Goal: Task Accomplishment & Management: Use online tool/utility

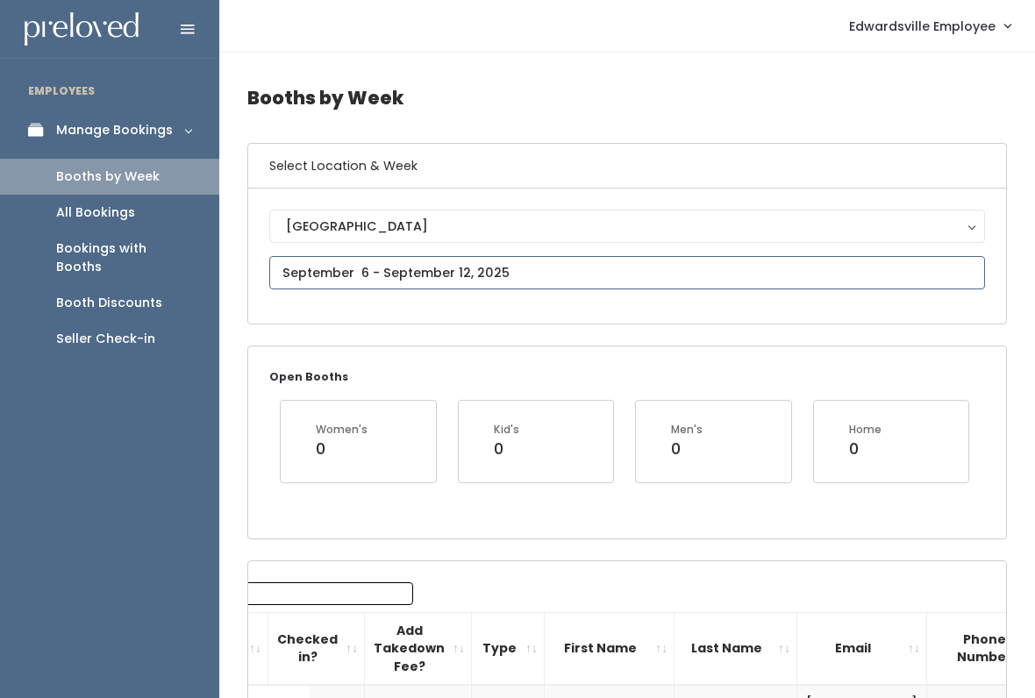
click at [936, 270] on input "text" at bounding box center [627, 272] width 716 height 33
type input "August 30 to September 5"
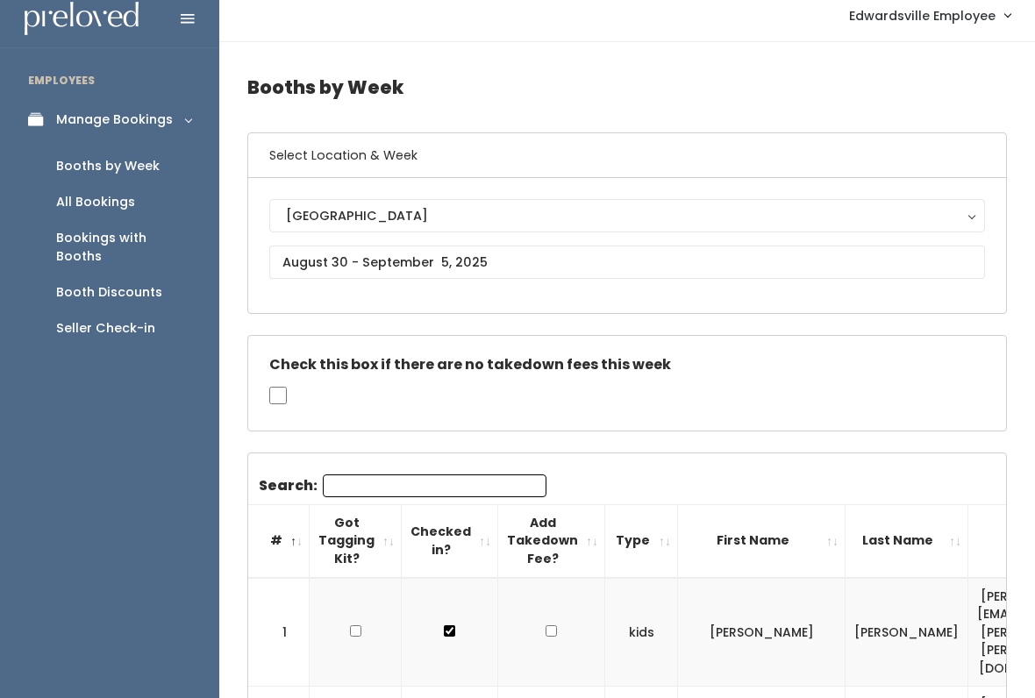
scroll to position [6, 0]
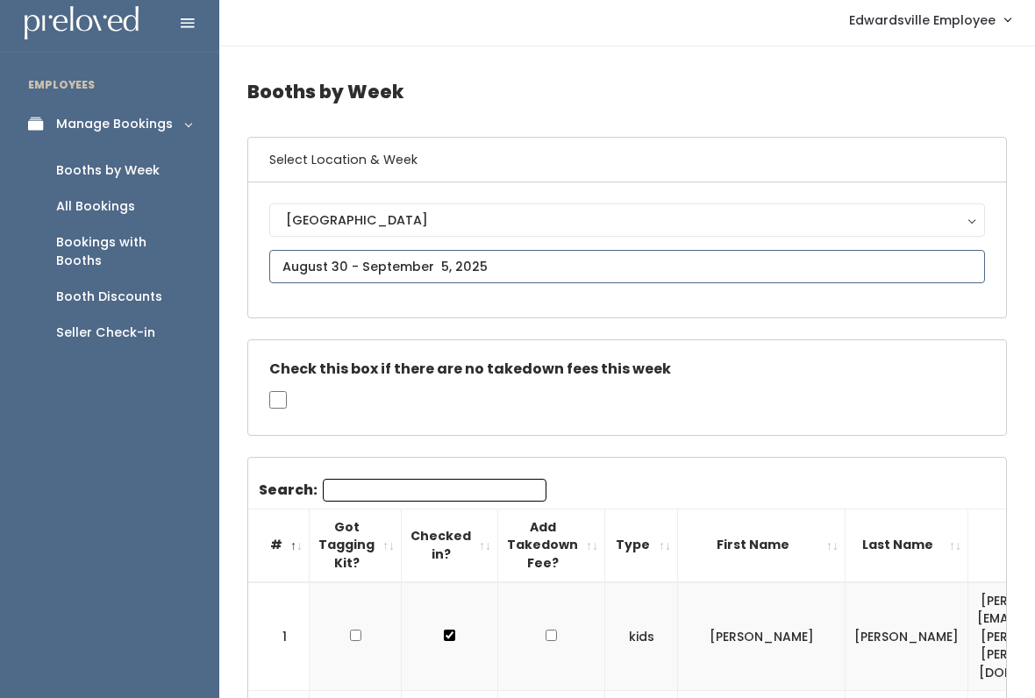
click at [963, 265] on input "text" at bounding box center [627, 266] width 716 height 33
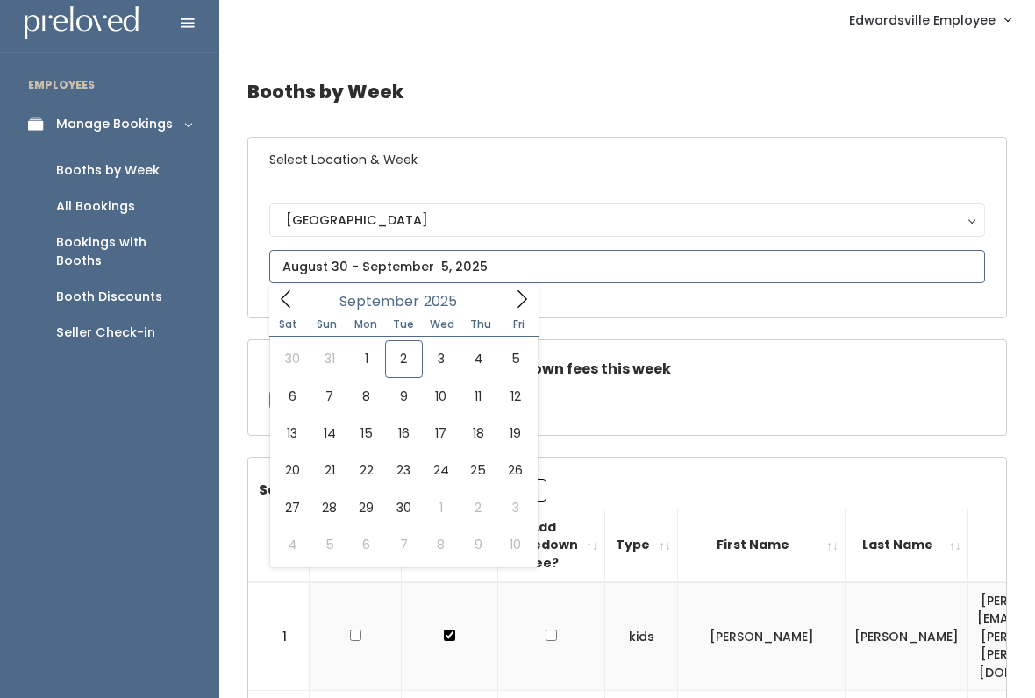
type input "September 13 to September 19"
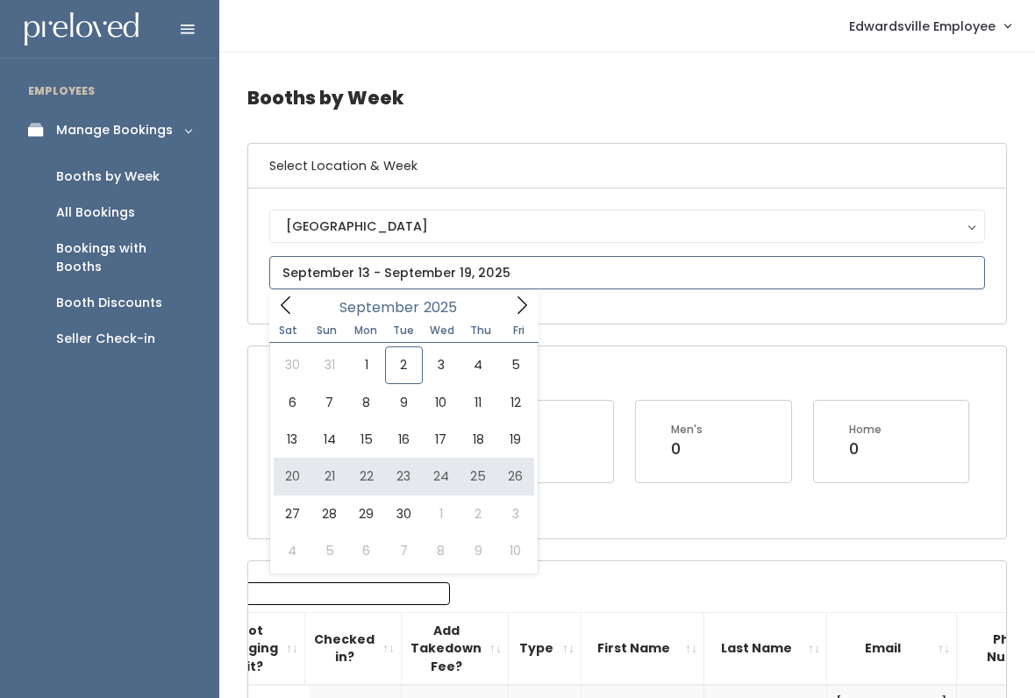
type input "September 20 to September 26"
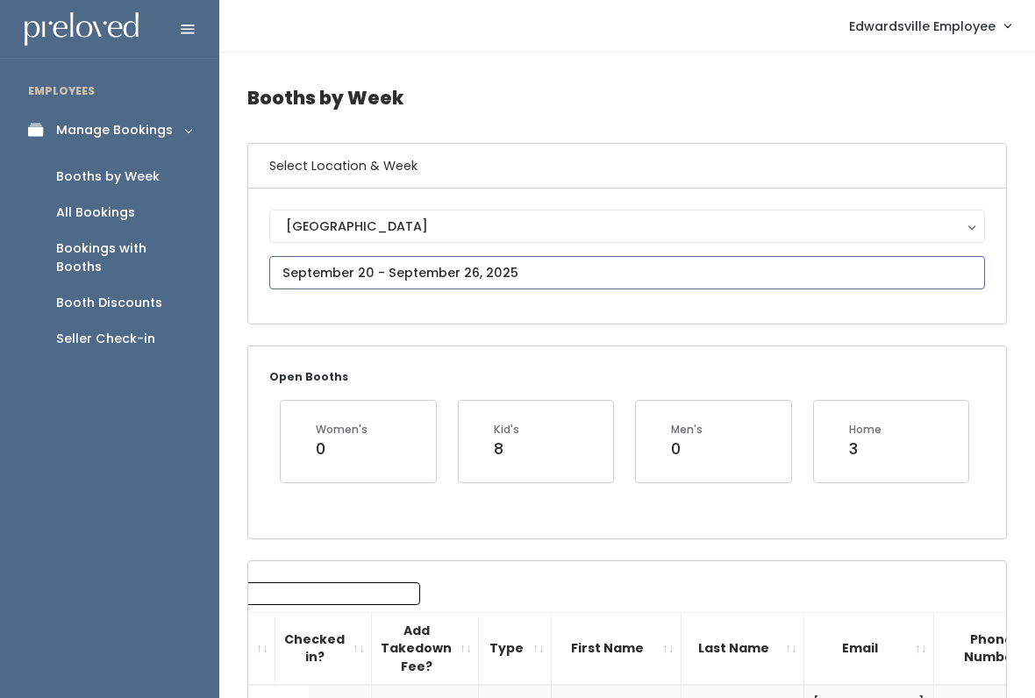
click at [900, 267] on input "text" at bounding box center [627, 272] width 716 height 33
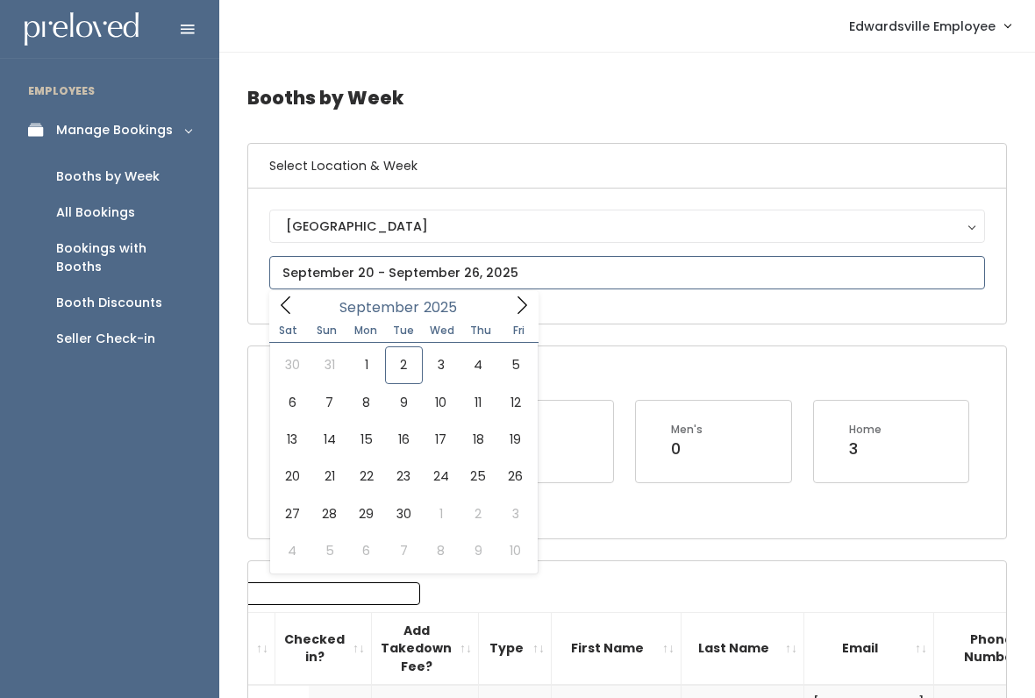
type input "September 27 to October 3"
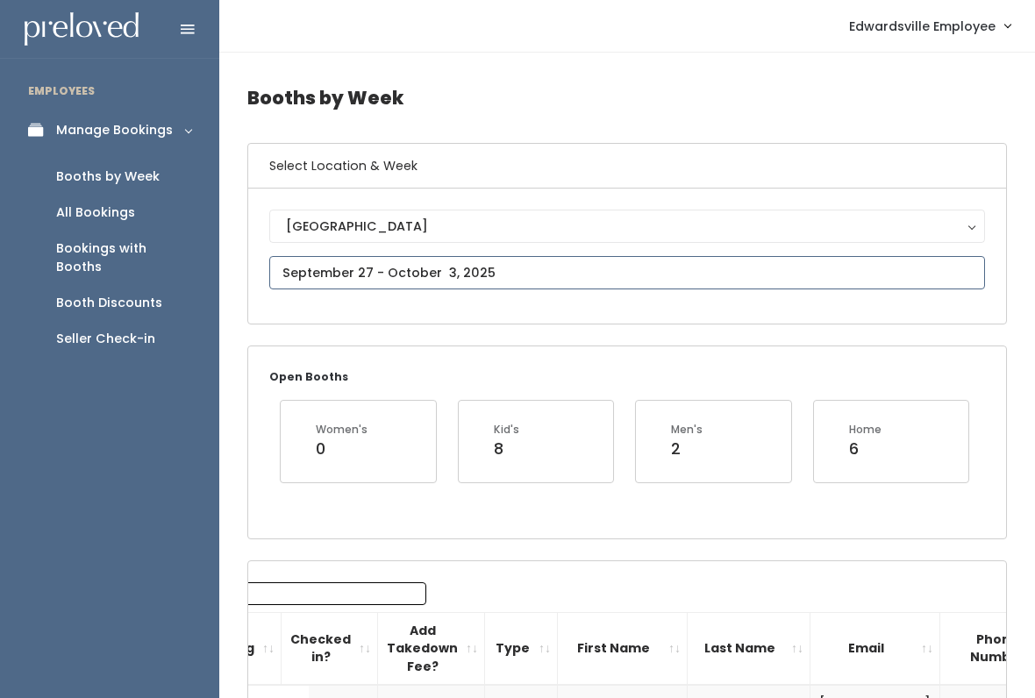
click at [959, 273] on input "text" at bounding box center [627, 272] width 716 height 33
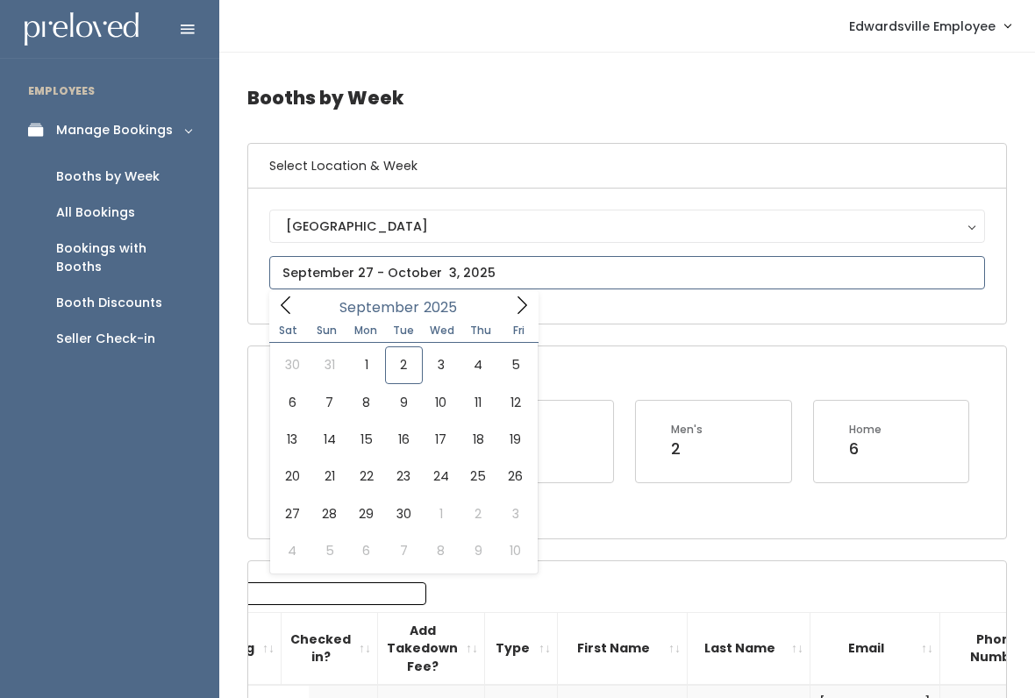
type input "October 4 to October 10"
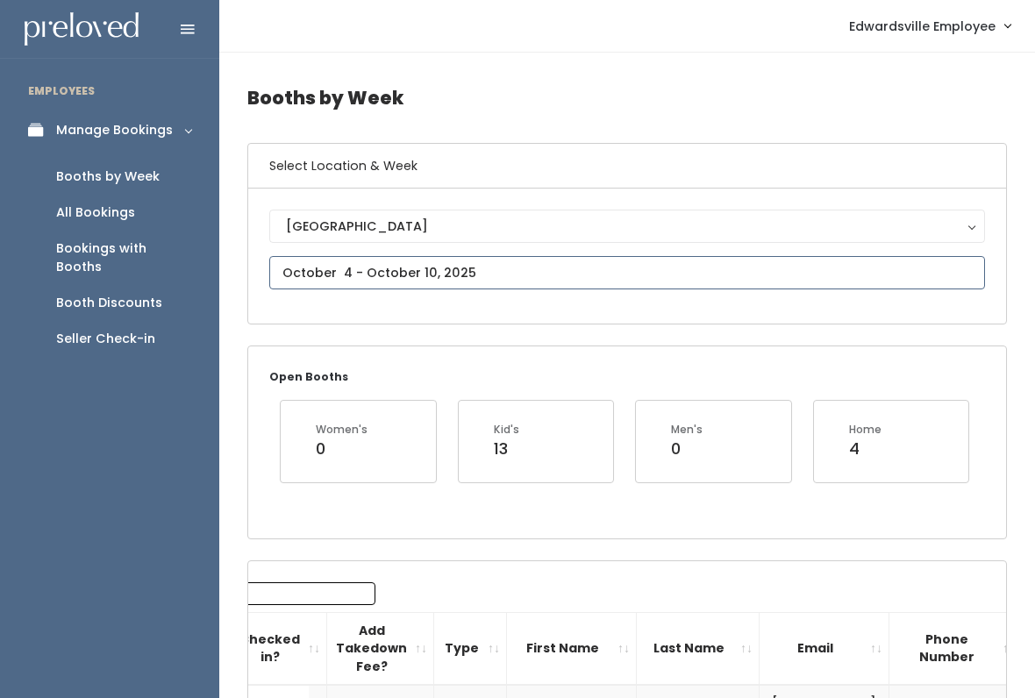
click at [972, 279] on input "text" at bounding box center [627, 272] width 716 height 33
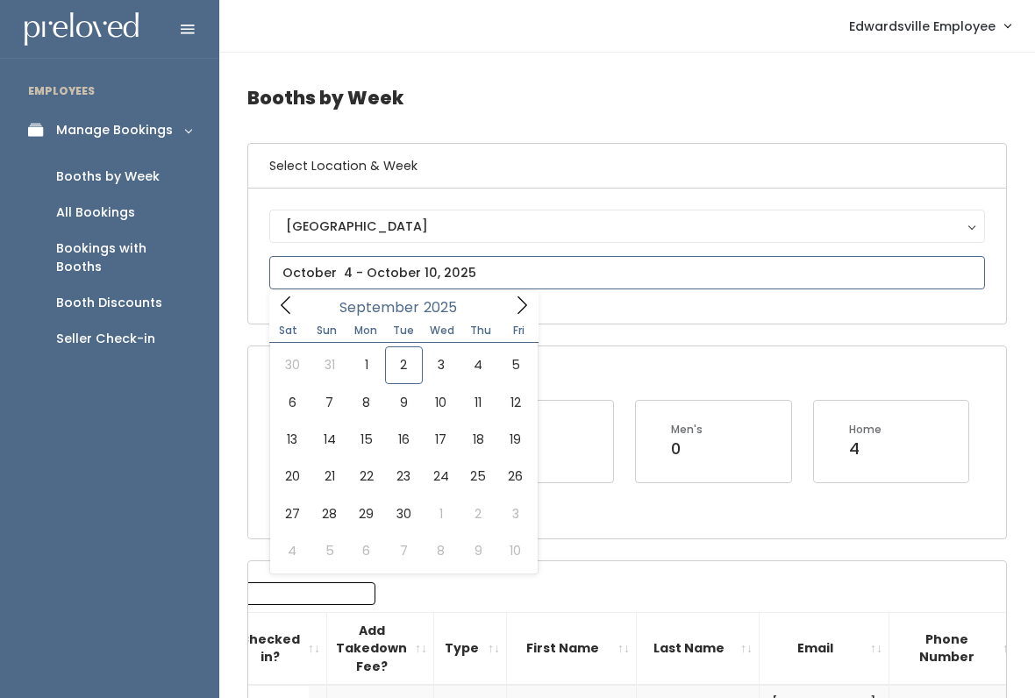
click at [521, 303] on icon at bounding box center [521, 305] width 19 height 19
type input "October 11 to October 17"
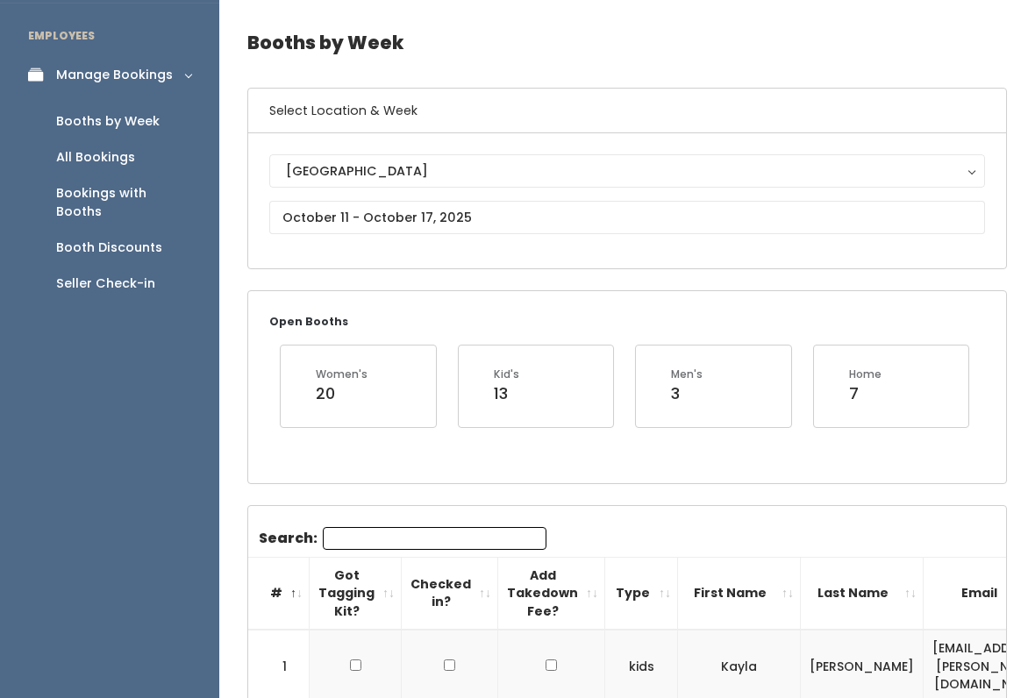
click at [116, 63] on link "Manage Bookings" at bounding box center [109, 75] width 219 height 39
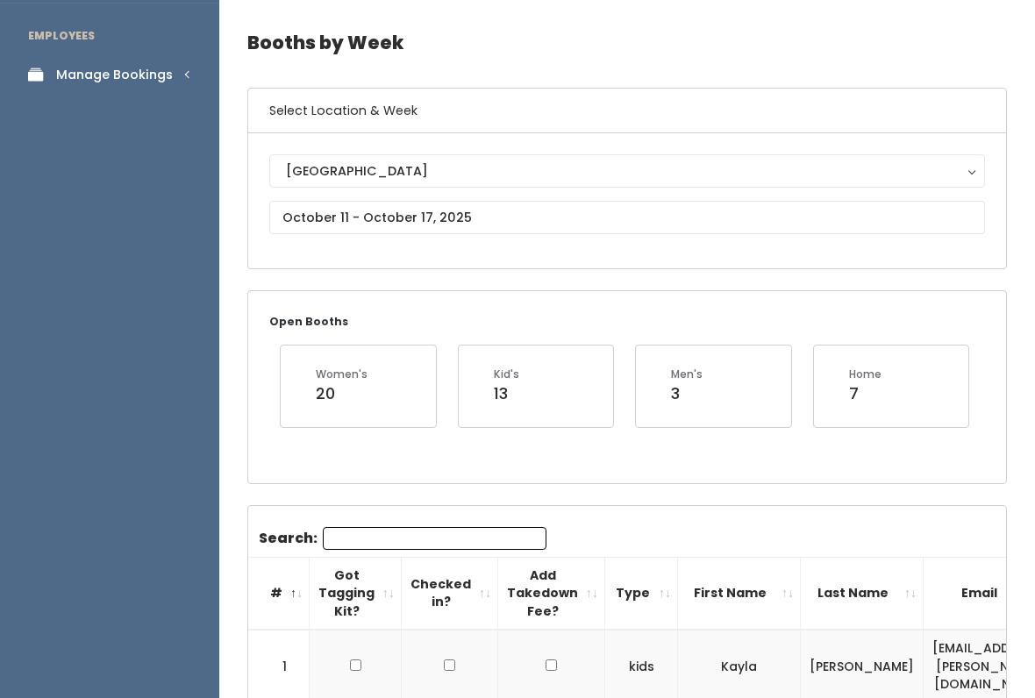
click at [122, 93] on link "Manage Bookings" at bounding box center [109, 74] width 219 height 39
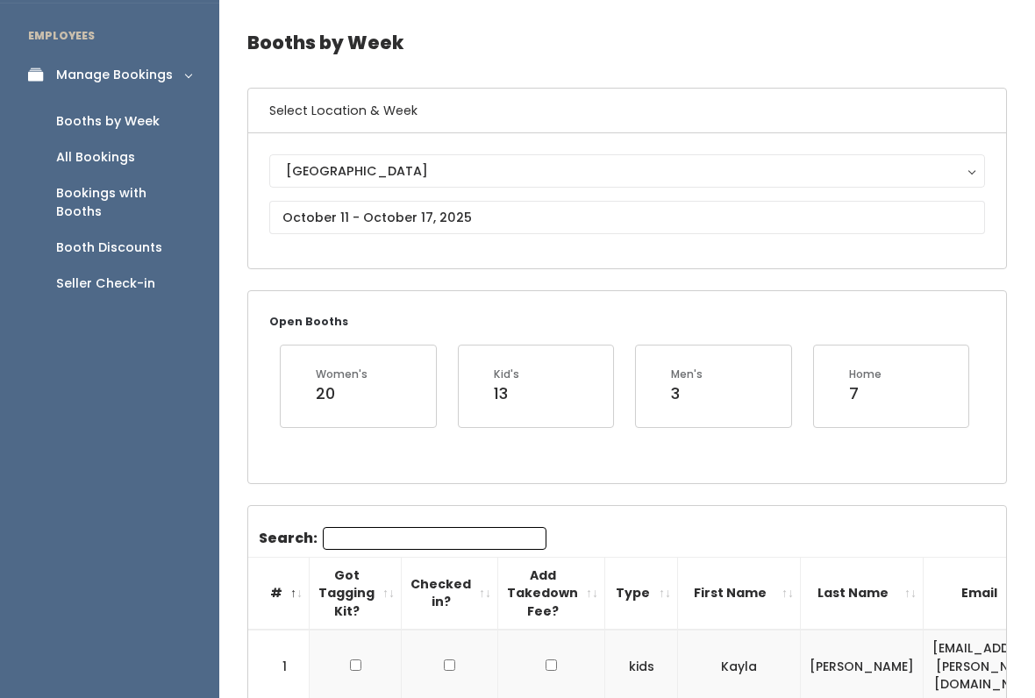
click at [121, 139] on link "All Bookings" at bounding box center [109, 157] width 219 height 36
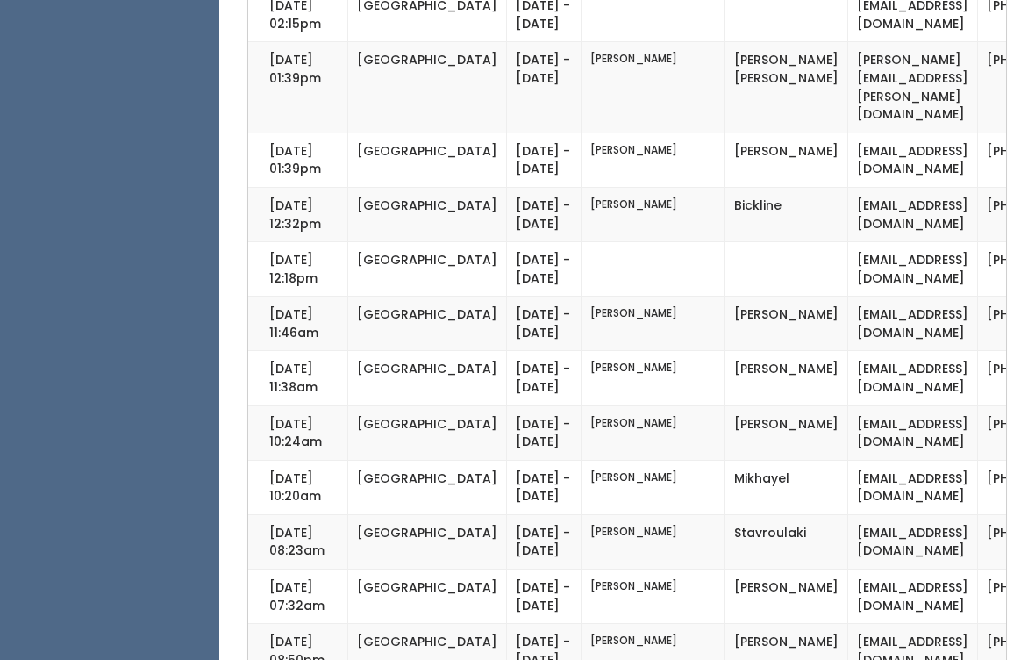
scroll to position [485, 0]
